Goal: Navigation & Orientation: Go to known website

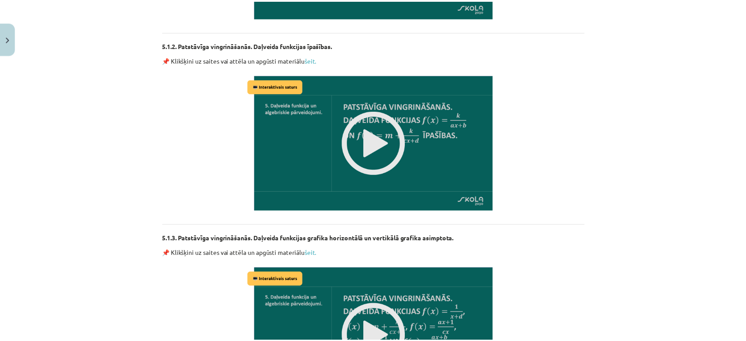
scroll to position [535, 0]
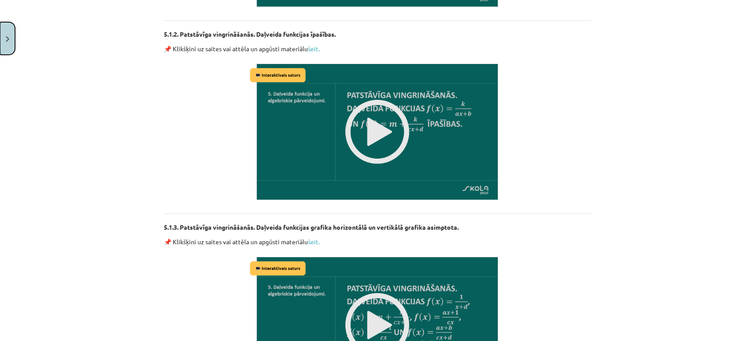
click at [10, 46] on button "Close" at bounding box center [7, 38] width 15 height 33
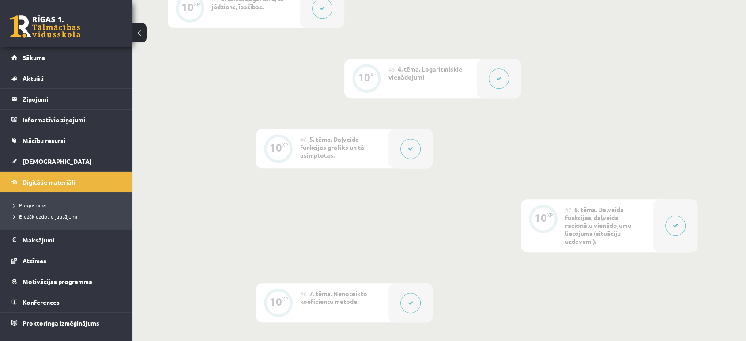
click at [47, 21] on link at bounding box center [45, 26] width 71 height 22
